Goal: Transaction & Acquisition: Purchase product/service

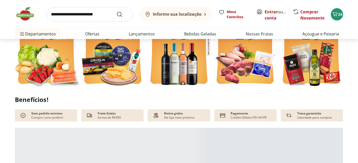
scroll to position [228, 0]
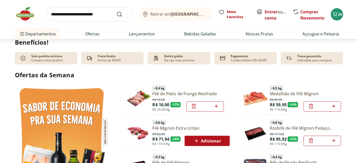
click at [186, 94] on link "Filé de Peito de Frango Resfriado" at bounding box center [188, 94] width 71 height 6
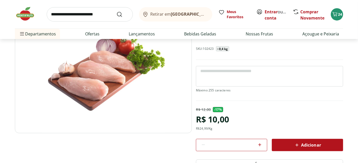
scroll to position [114, 0]
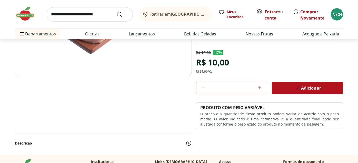
click at [188, 144] on img at bounding box center [189, 143] width 6 height 6
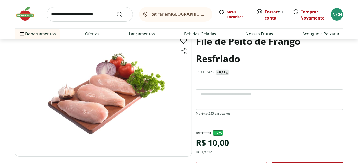
scroll to position [28, 0]
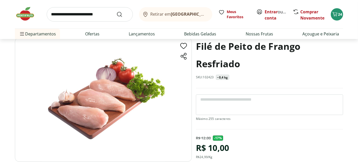
click at [27, 13] on img at bounding box center [28, 13] width 26 height 15
